Goal: Browse casually: Explore the website without a specific task or goal

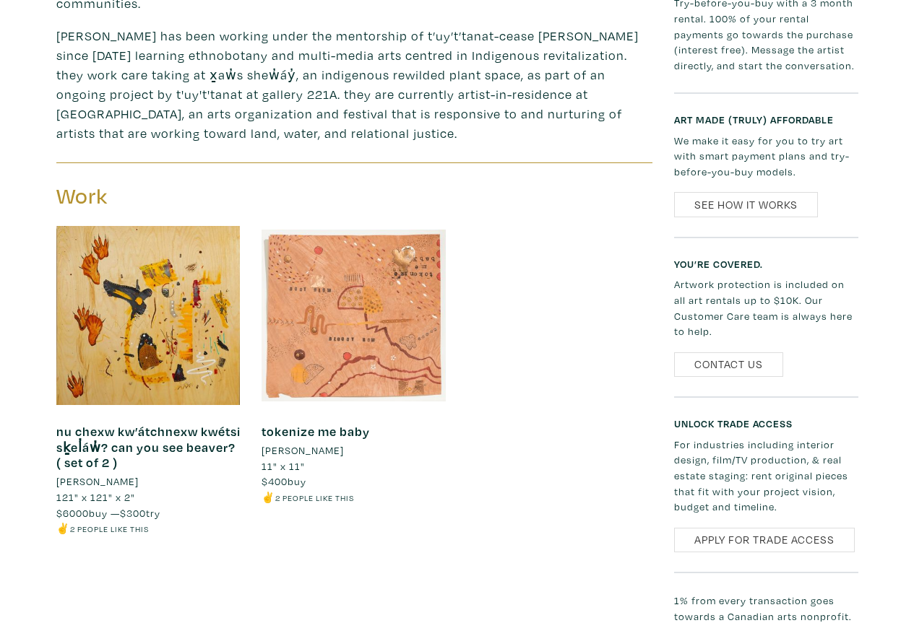
scroll to position [722, 0]
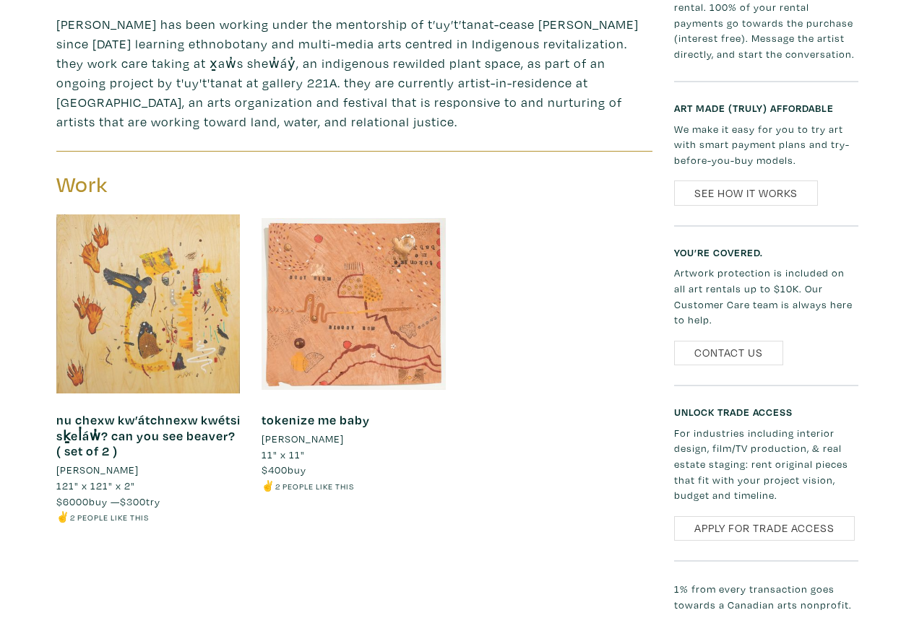
click at [209, 324] on div at bounding box center [148, 304] width 184 height 184
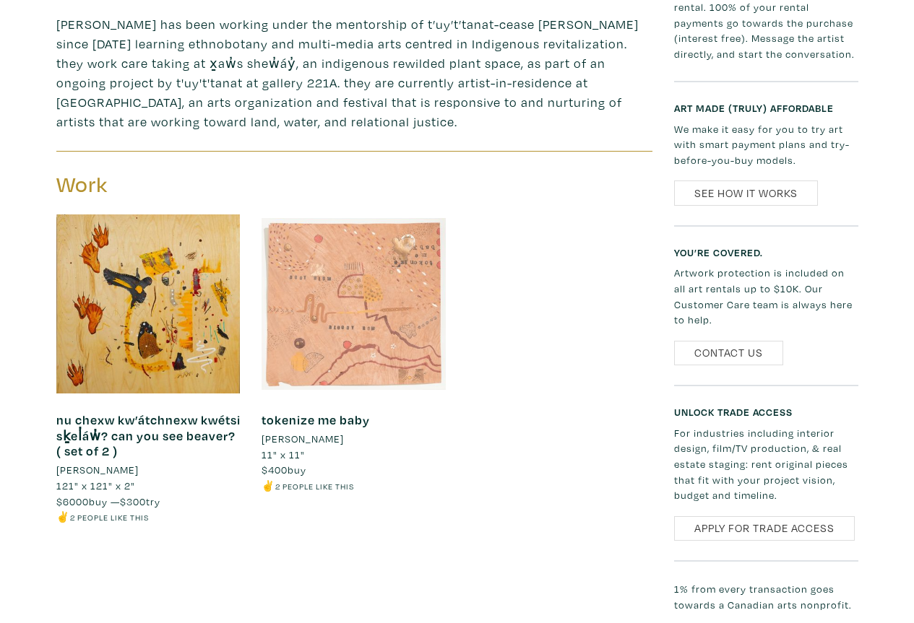
click at [357, 294] on div at bounding box center [354, 304] width 184 height 184
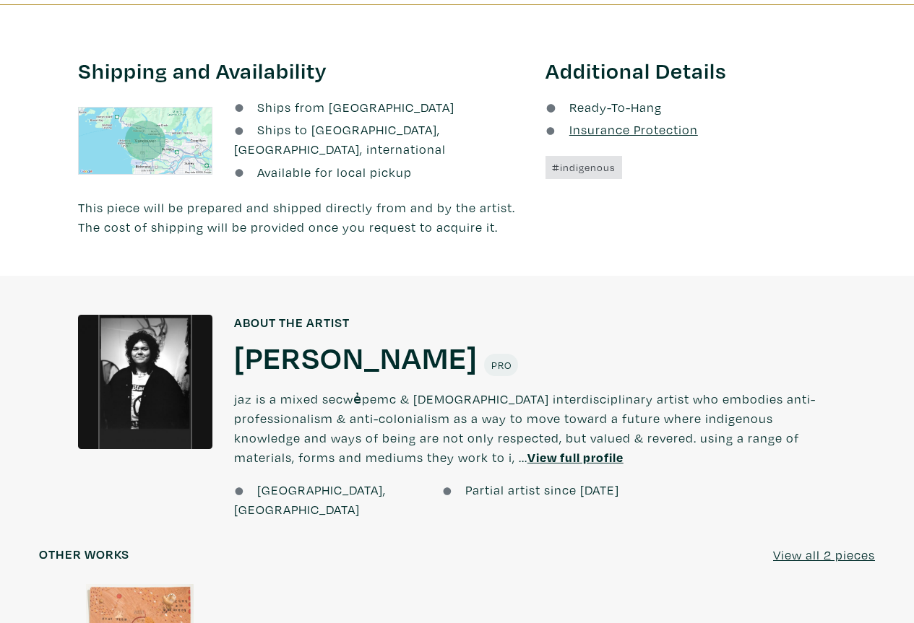
scroll to position [867, 0]
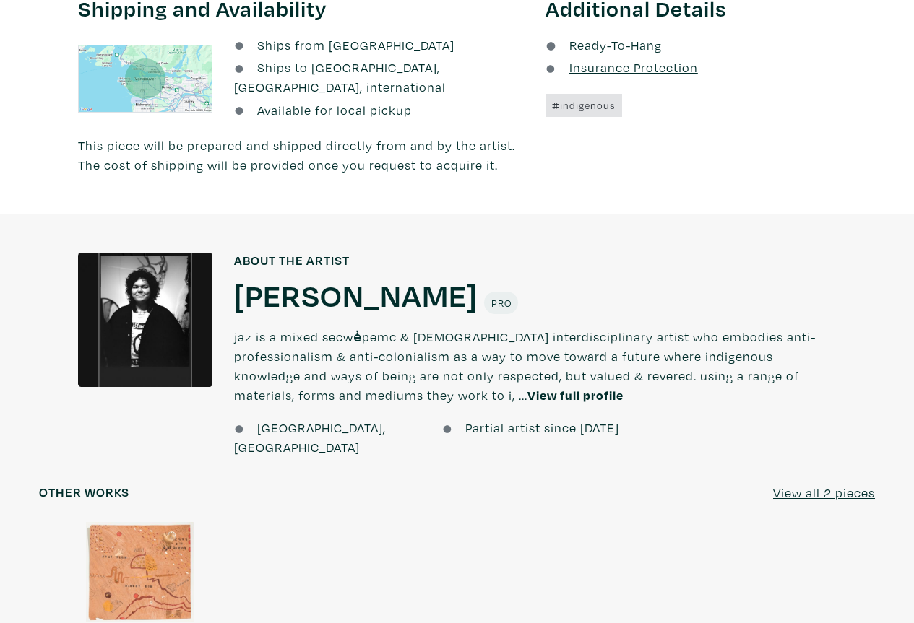
click at [527, 387] on u "View full profile" at bounding box center [575, 395] width 96 height 17
